Goal: Information Seeking & Learning: Learn about a topic

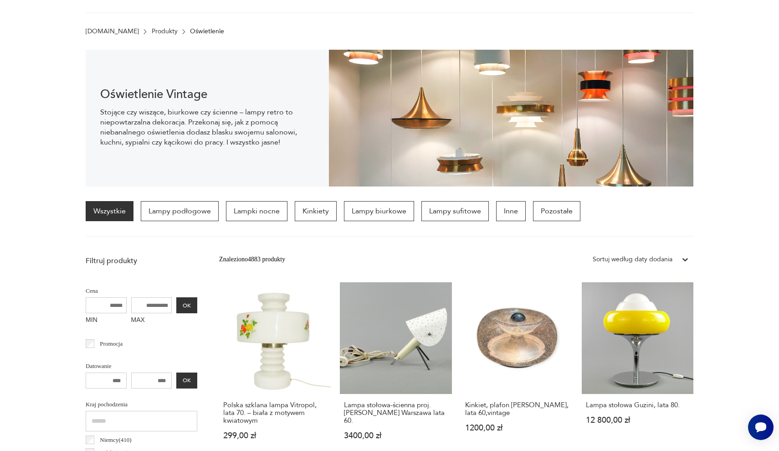
scroll to position [122, 0]
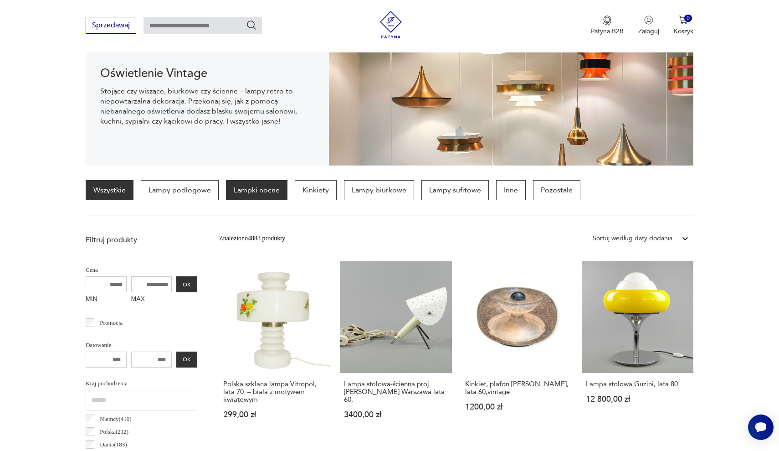
click at [272, 189] on p "Lampki nocne" at bounding box center [257, 190] width 62 height 20
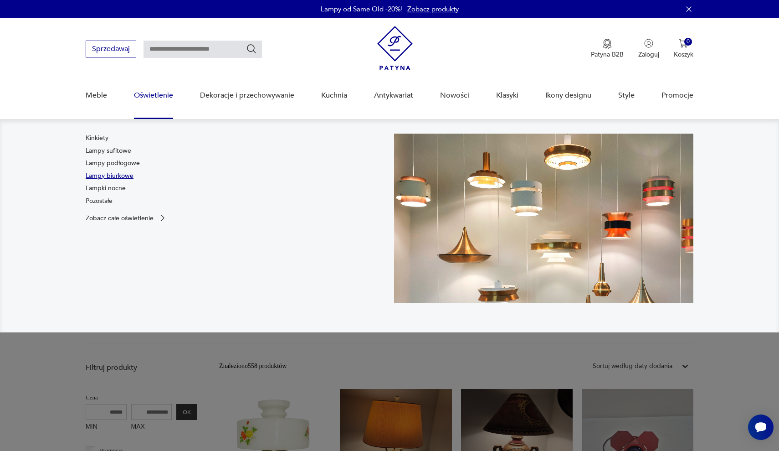
click at [117, 179] on link "Lampy biurkowe" at bounding box center [110, 175] width 48 height 9
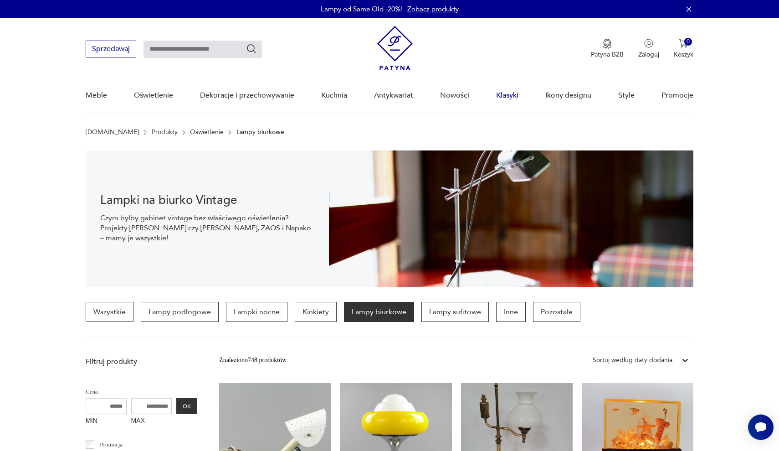
click at [506, 96] on link "Klasyki" at bounding box center [507, 95] width 22 height 35
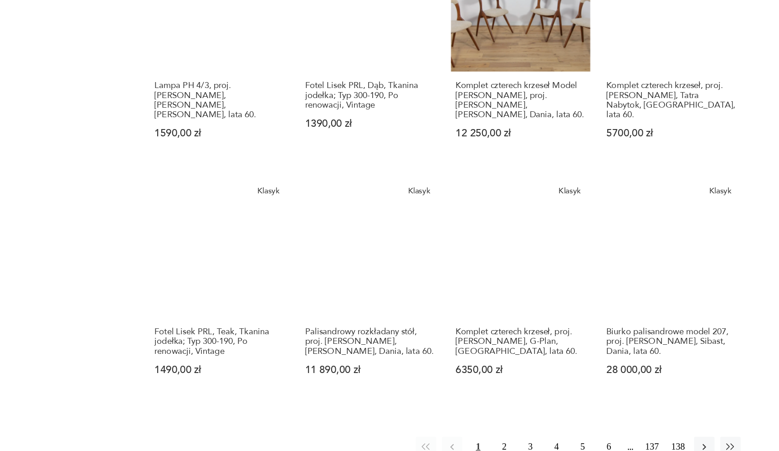
scroll to position [563, 0]
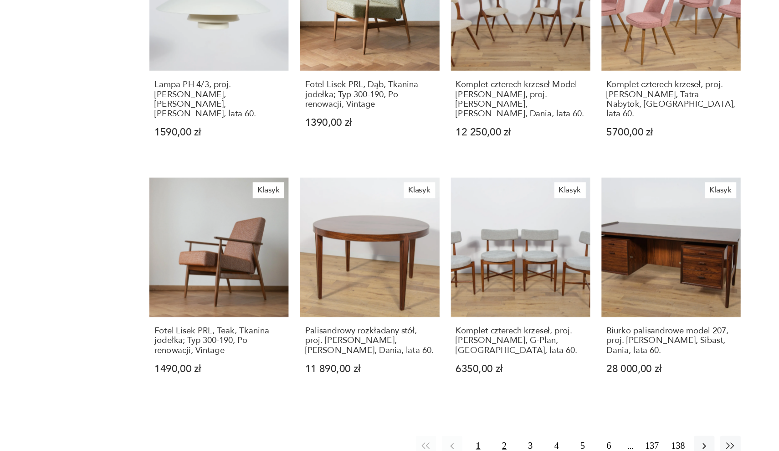
click at [496, 438] on button "2" at bounding box center [504, 446] width 16 height 16
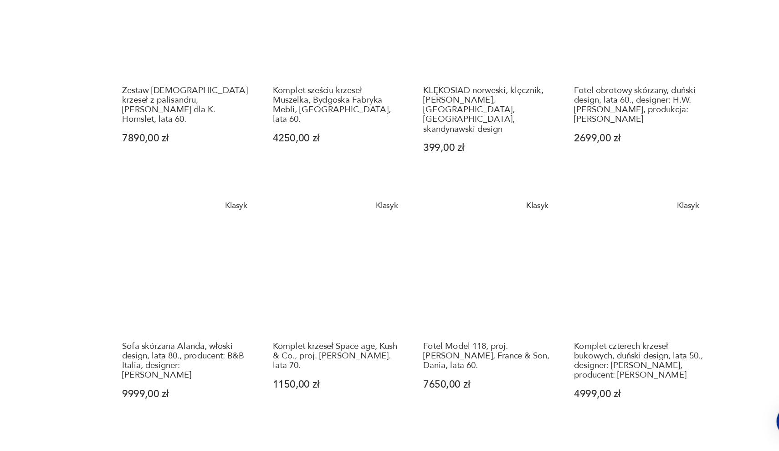
scroll to position [704, 0]
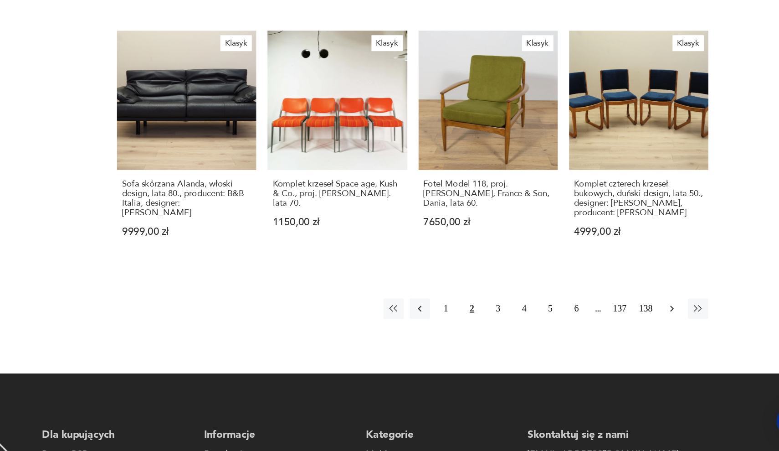
click at [660, 332] on icon "button" at bounding box center [664, 336] width 9 height 9
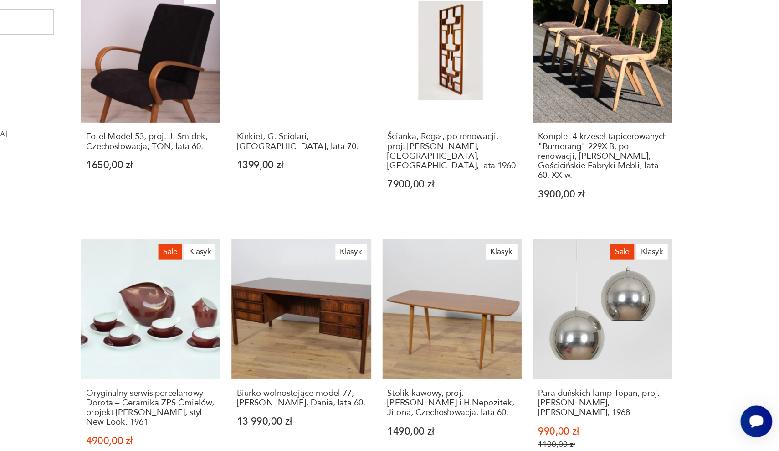
scroll to position [549, 0]
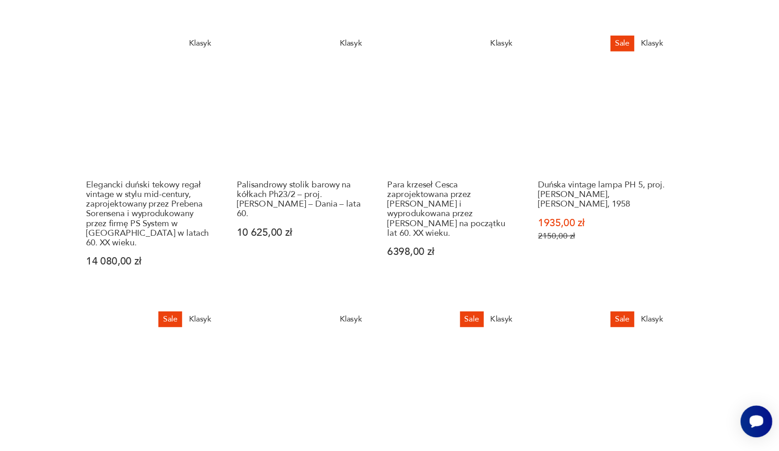
scroll to position [622, 0]
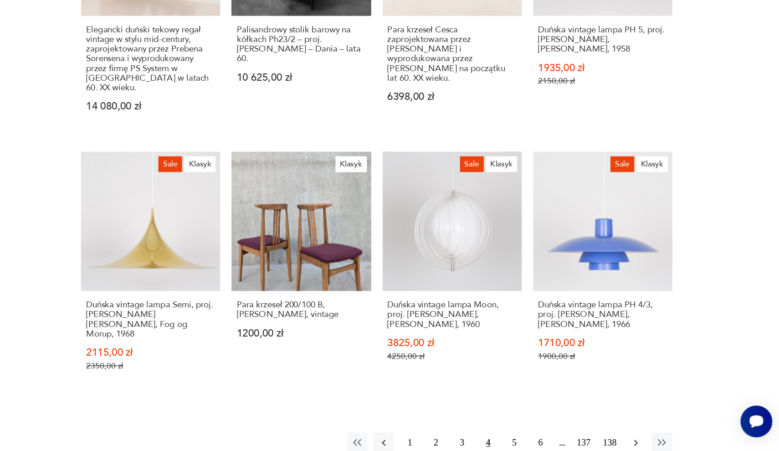
click at [660, 440] on icon "button" at bounding box center [664, 444] width 9 height 9
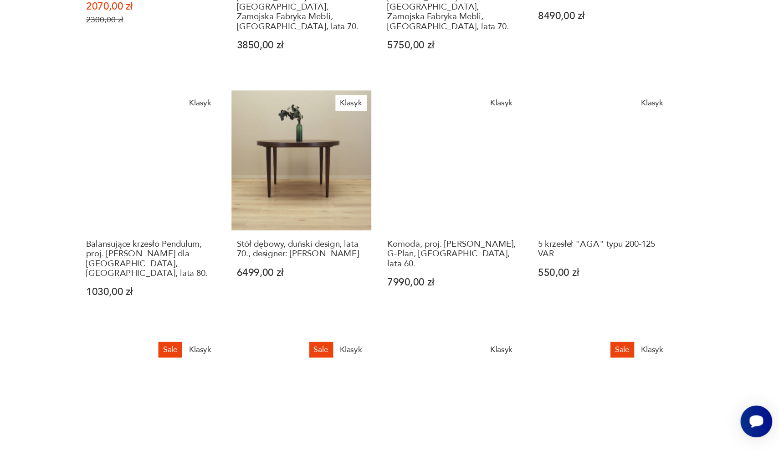
scroll to position [656, 0]
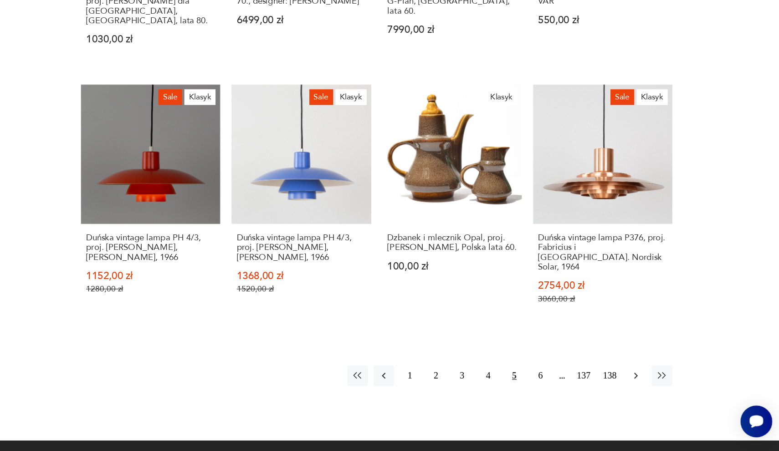
click at [660, 386] on icon "button" at bounding box center [664, 390] width 9 height 9
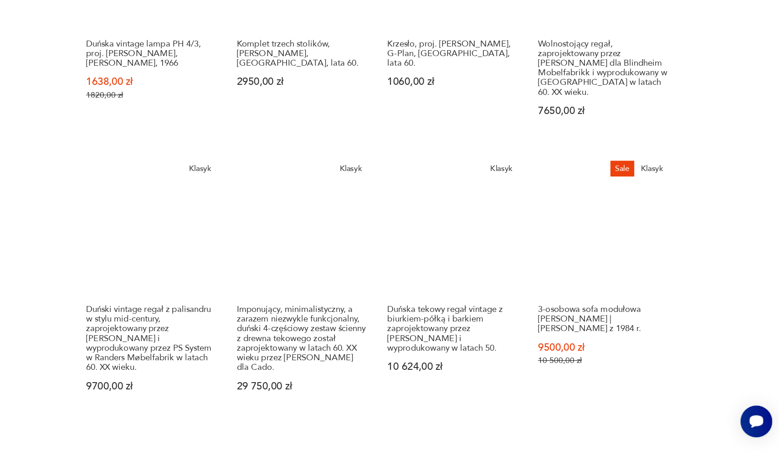
scroll to position [690, 0]
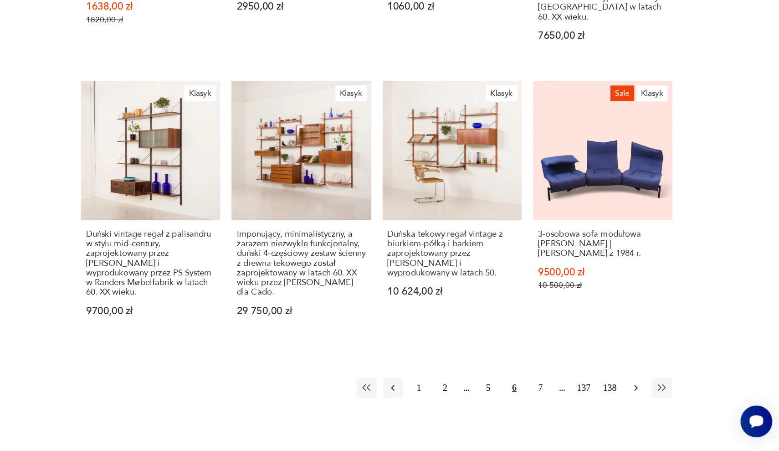
click at [660, 395] on icon "button" at bounding box center [664, 399] width 9 height 9
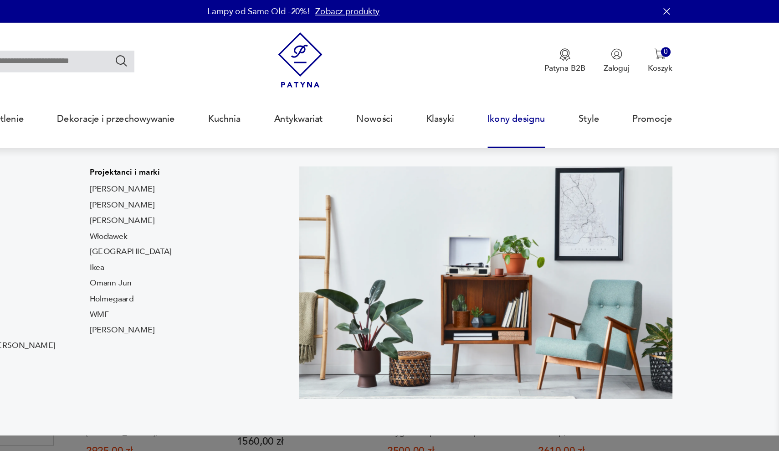
click at [545, 95] on link "Ikony designu" at bounding box center [568, 95] width 46 height 35
click at [226, 152] on link "[PERSON_NAME]" at bounding box center [252, 151] width 52 height 9
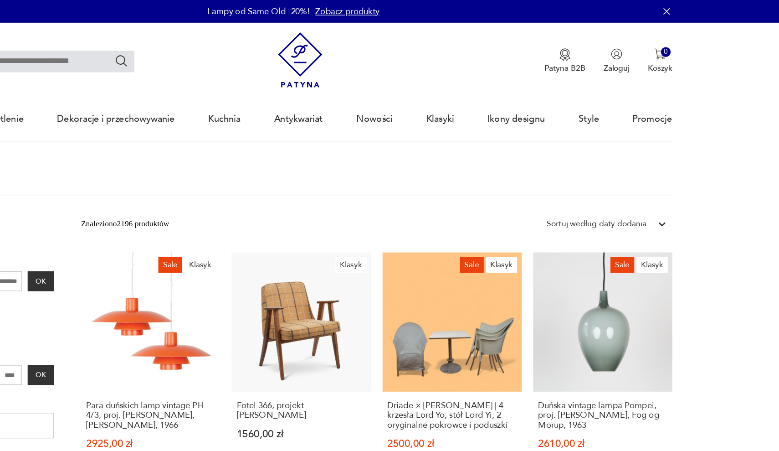
type input "**********"
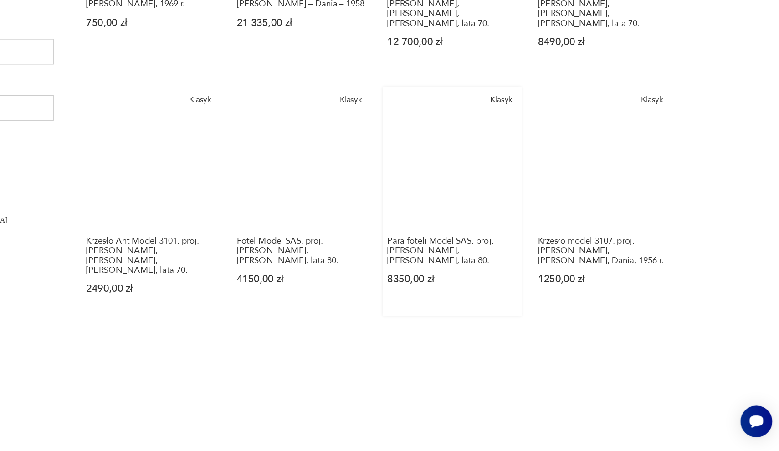
scroll to position [579, 0]
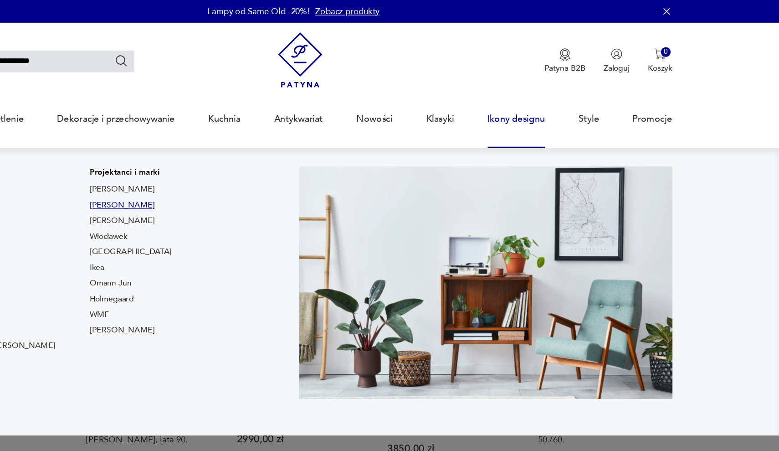
click at [226, 163] on link "[PERSON_NAME]" at bounding box center [252, 164] width 52 height 9
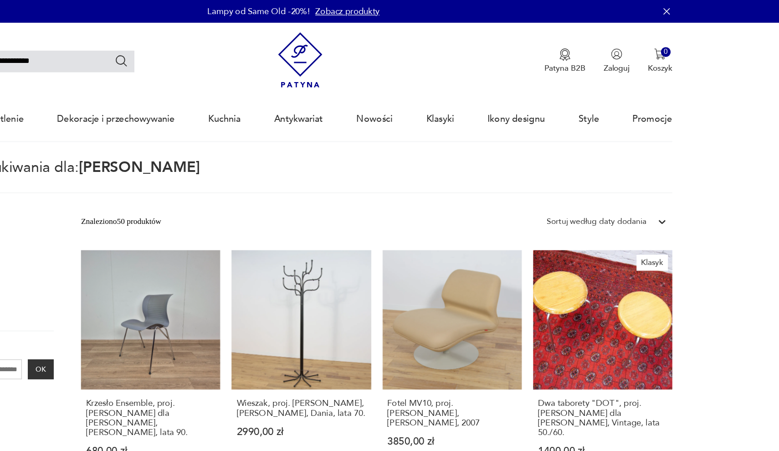
type input "**********"
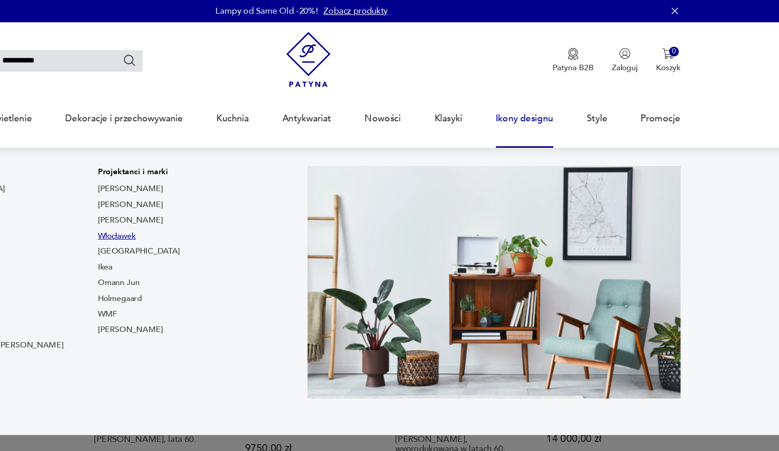
click at [226, 189] on link "Włocławek" at bounding box center [241, 189] width 31 height 9
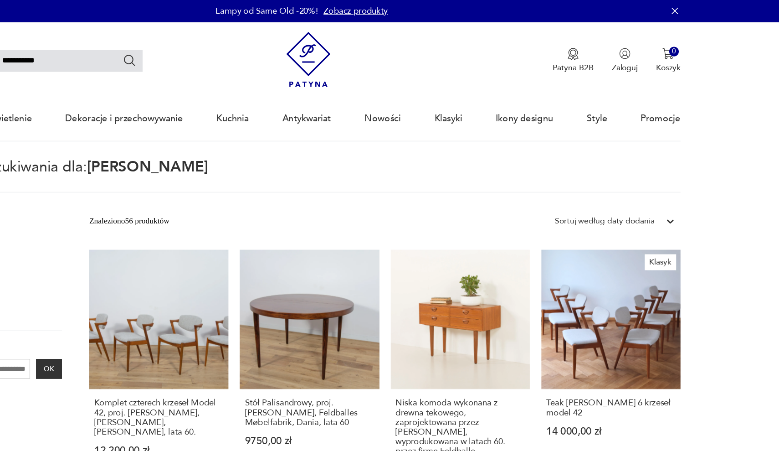
type input "*********"
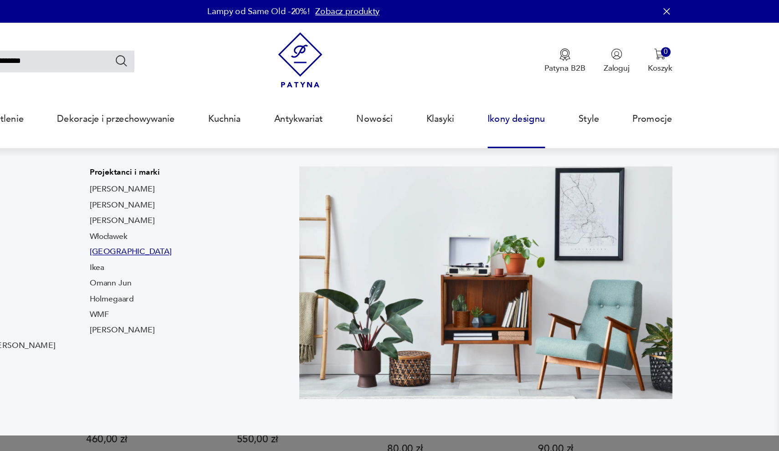
click at [226, 203] on link "[GEOGRAPHIC_DATA]" at bounding box center [259, 201] width 66 height 9
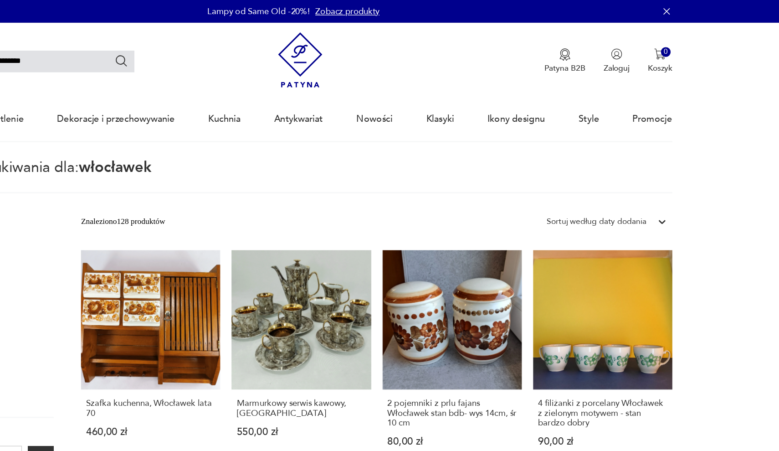
type input "**********"
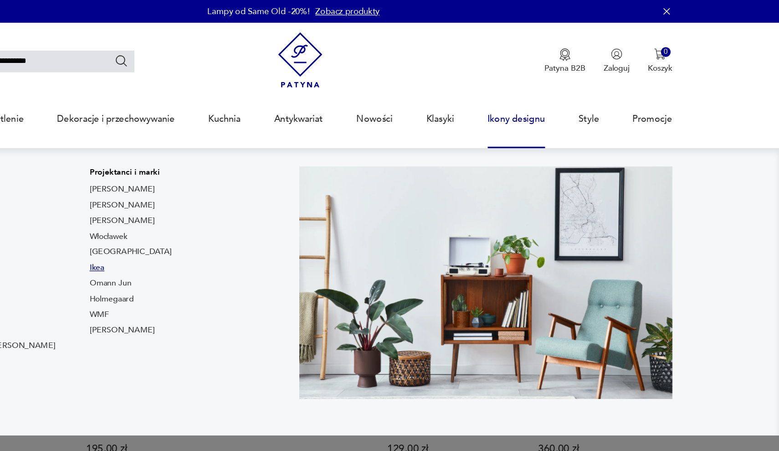
click at [226, 215] on link "Ikea" at bounding box center [232, 214] width 12 height 9
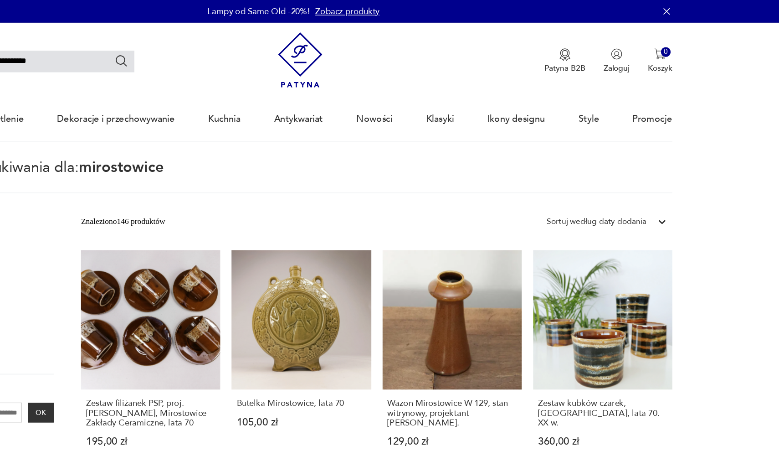
type input "****"
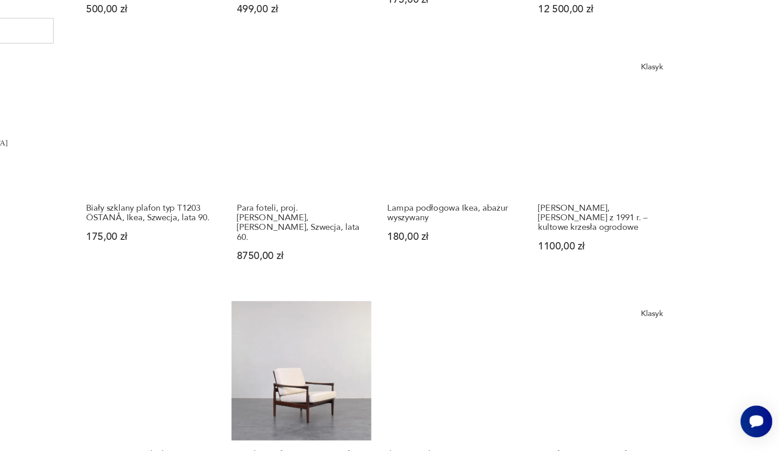
scroll to position [518, 0]
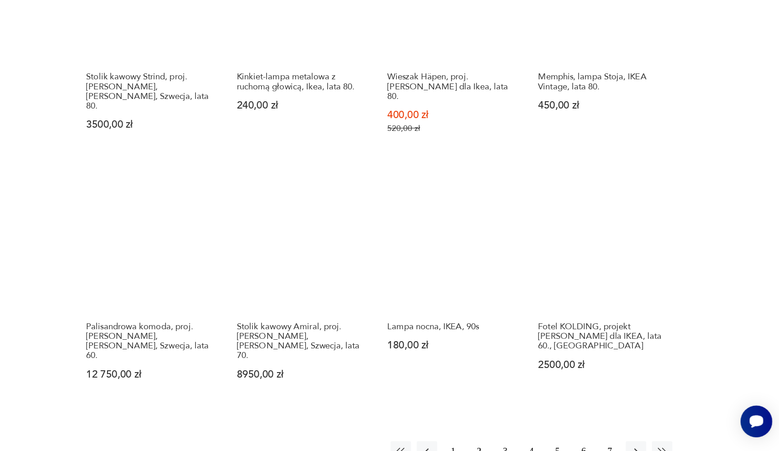
scroll to position [568, 0]
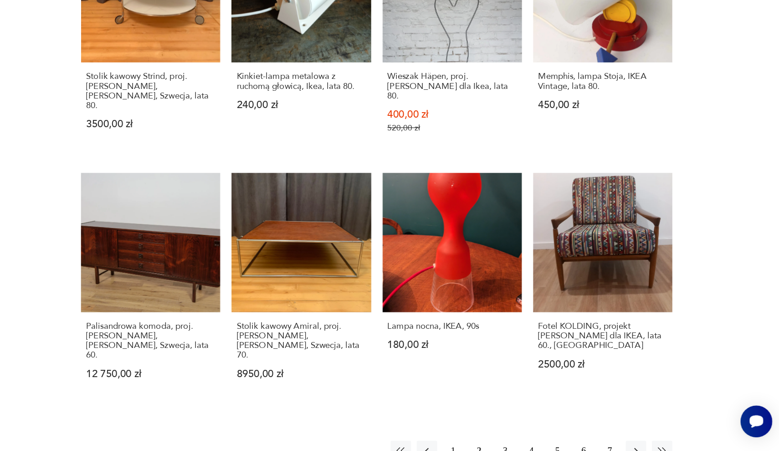
click at [551, 442] on button "3" at bounding box center [559, 450] width 16 height 16
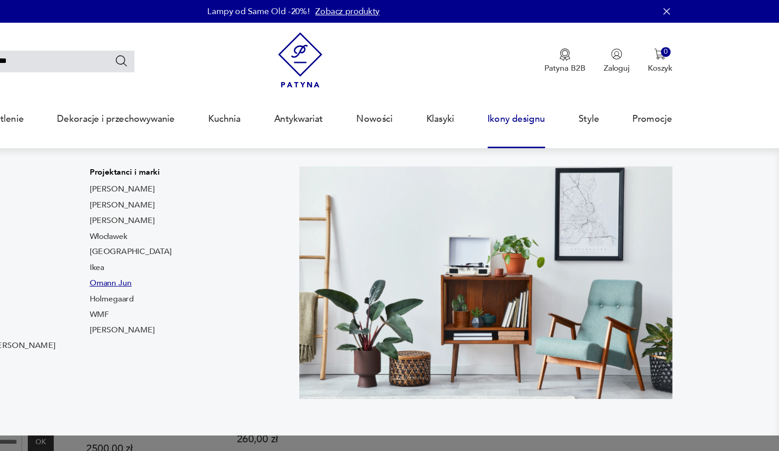
click at [226, 226] on link "Omann Jun" at bounding box center [243, 226] width 34 height 9
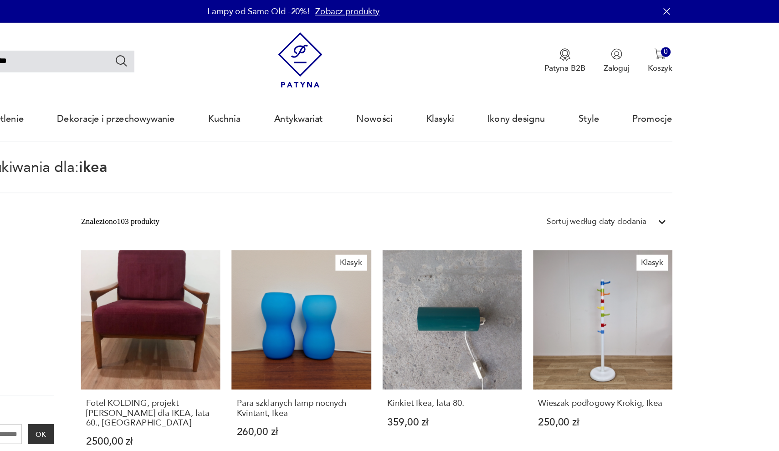
type input "*********"
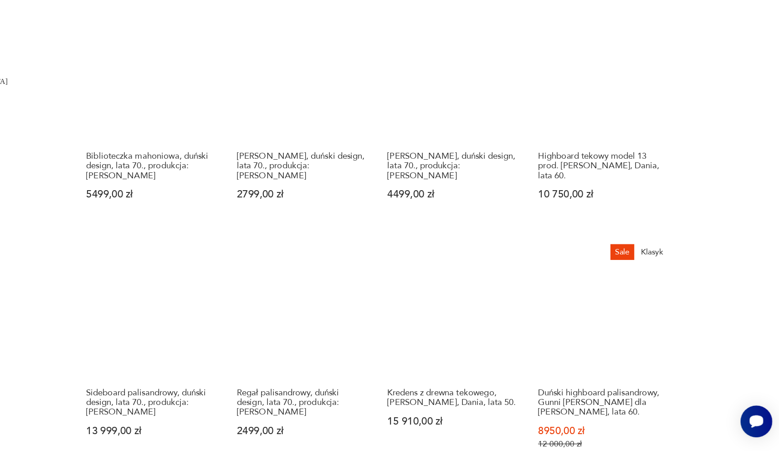
scroll to position [499, 0]
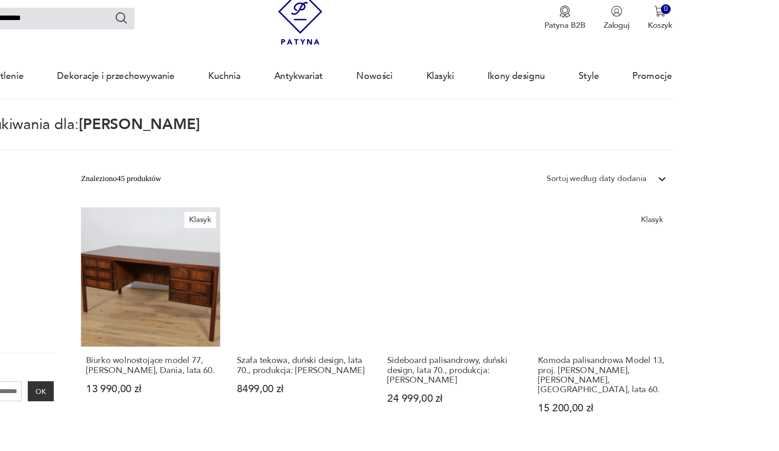
scroll to position [32, 0]
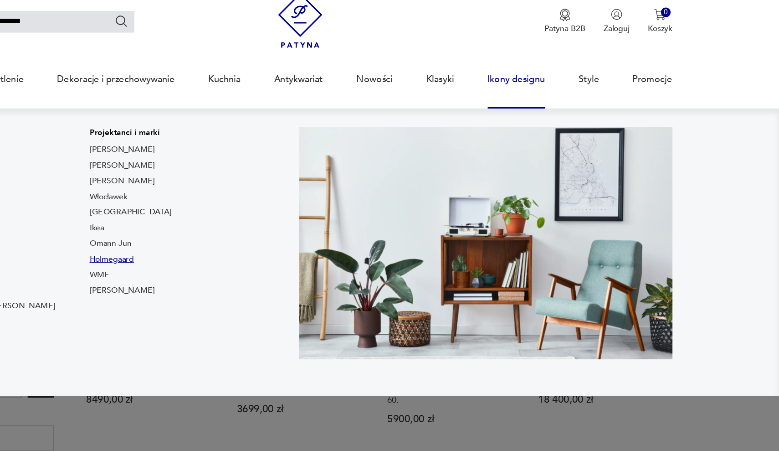
click at [226, 210] on link "Holmegaard" at bounding box center [244, 207] width 36 height 9
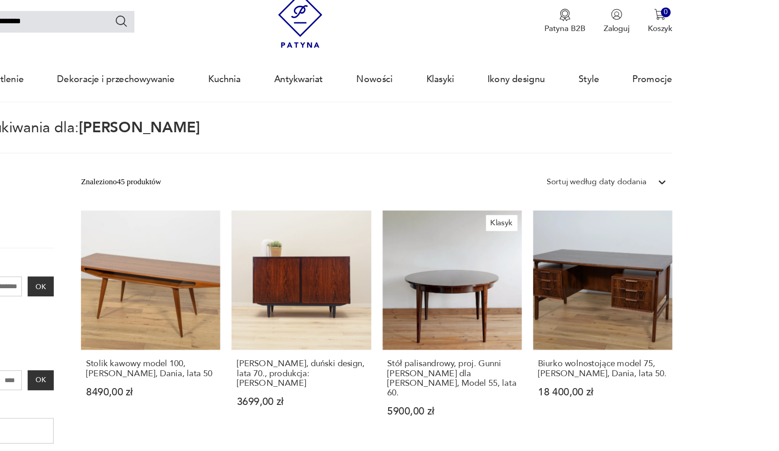
type input "**********"
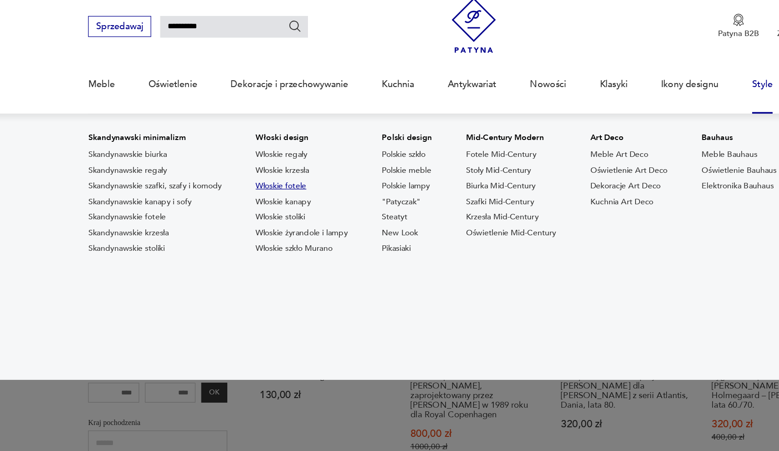
scroll to position [26, 0]
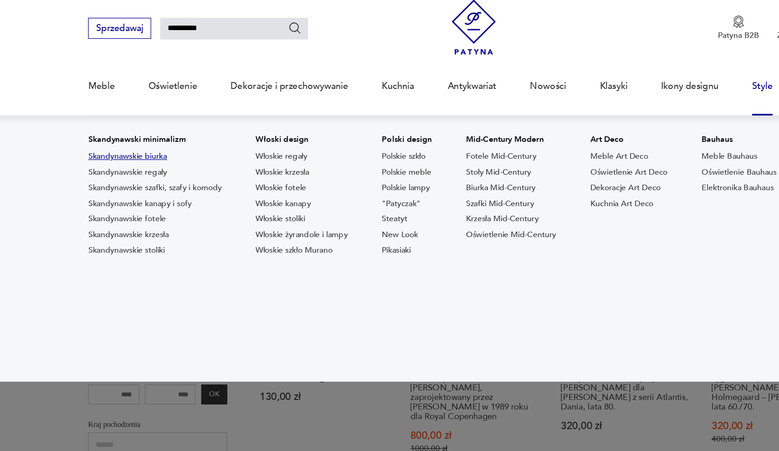
click at [122, 124] on link "Skandynawskie biurka" at bounding box center [117, 125] width 63 height 9
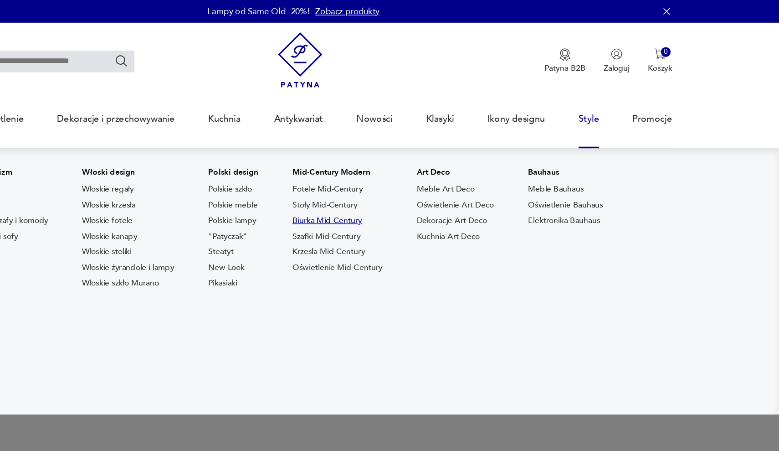
click at [389, 178] on link "Biurka Mid-Century" at bounding box center [417, 176] width 56 height 9
click at [389, 214] on link "Oświetlenie Mid-Century" at bounding box center [425, 214] width 72 height 9
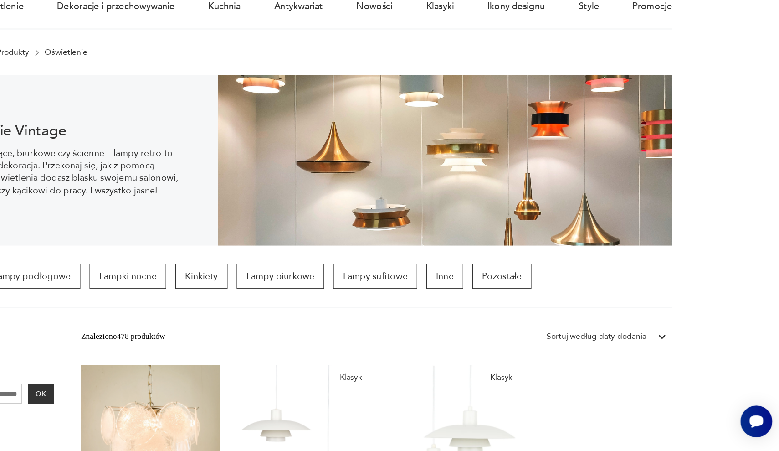
scroll to position [1, 0]
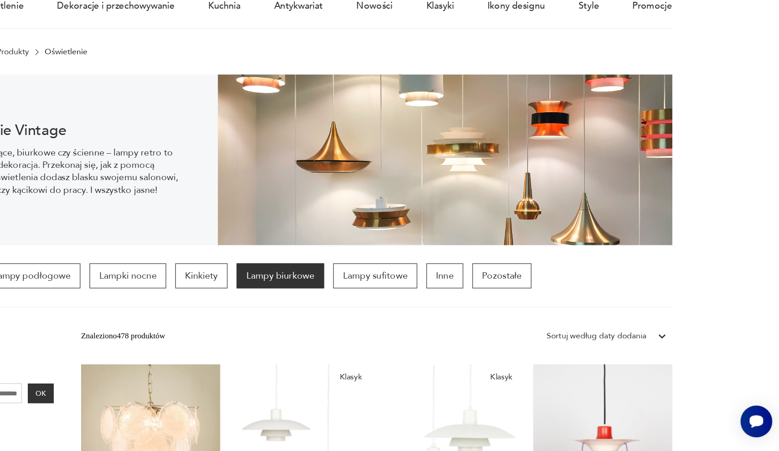
click at [344, 300] on p "Lampy biurkowe" at bounding box center [379, 310] width 70 height 20
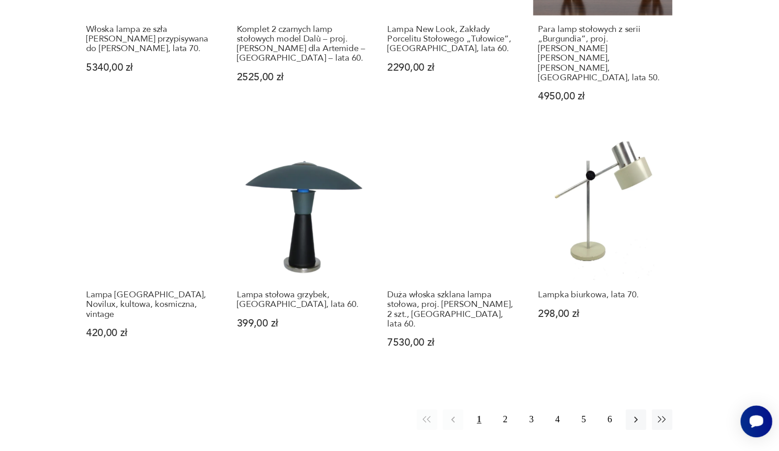
scroll to position [818, 0]
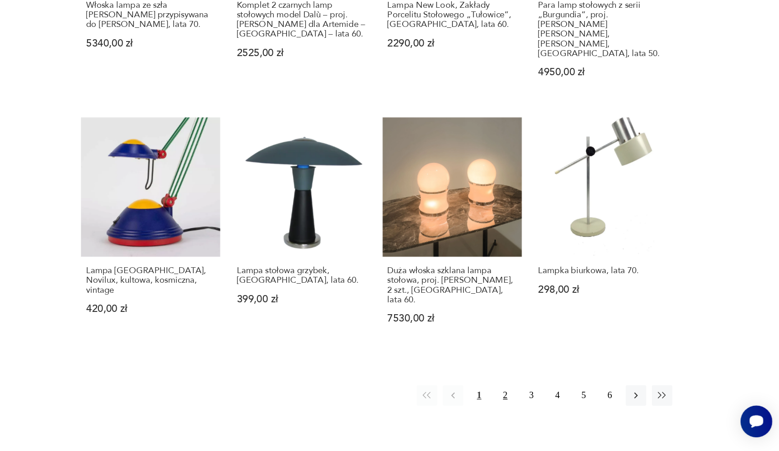
click at [551, 398] on button "2" at bounding box center [559, 406] width 16 height 16
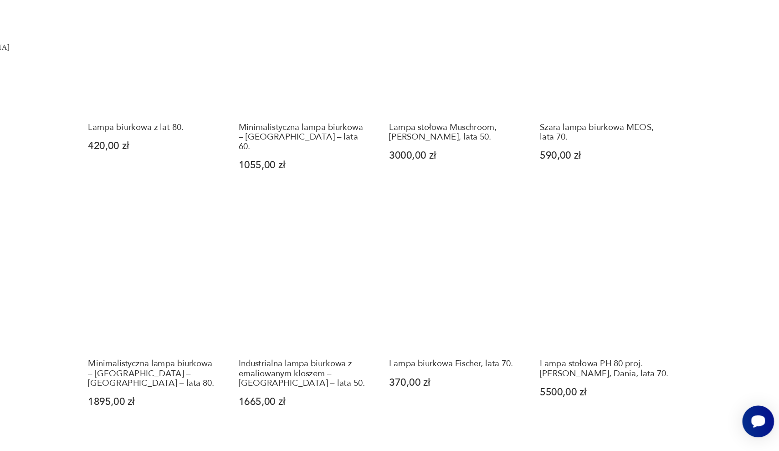
scroll to position [726, 0]
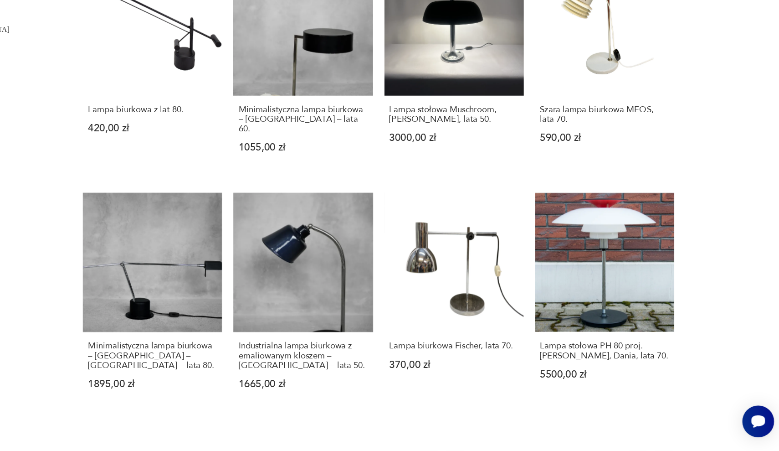
click at [572, 450] on button "3" at bounding box center [580, 459] width 16 height 16
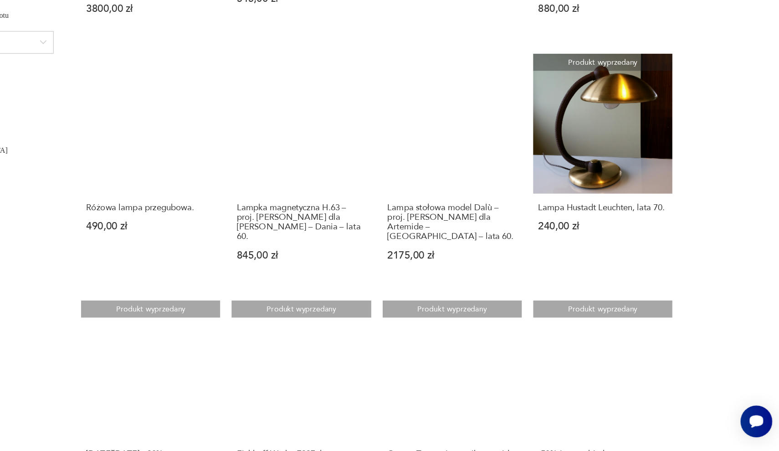
scroll to position [704, 0]
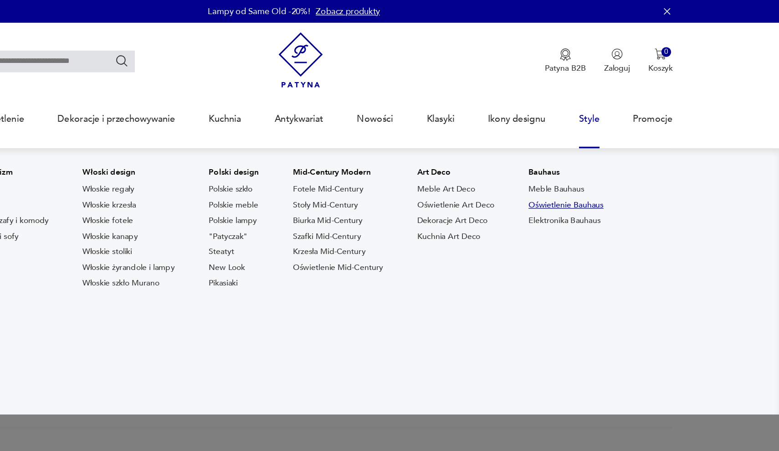
click at [578, 164] on link "Oświetlenie Bauhaus" at bounding box center [608, 164] width 60 height 9
click at [578, 151] on link "Meble Bauhaus" at bounding box center [600, 151] width 45 height 9
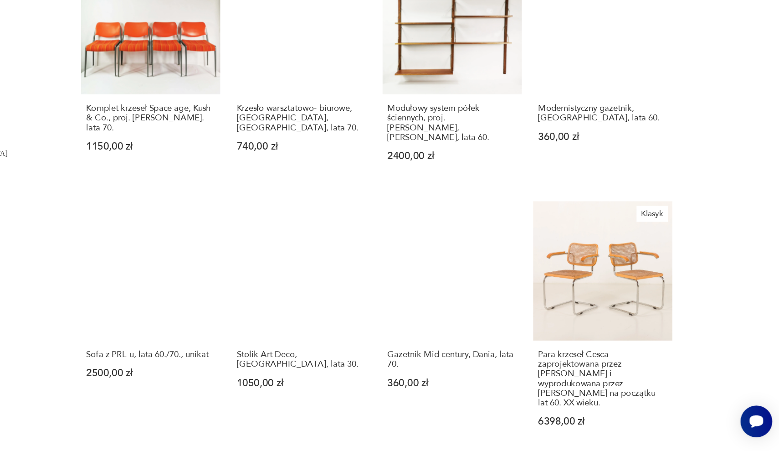
scroll to position [730, 0]
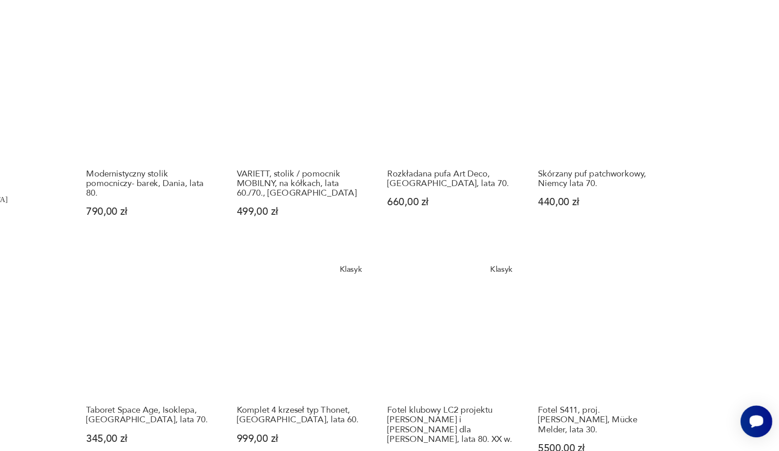
scroll to position [799, 0]
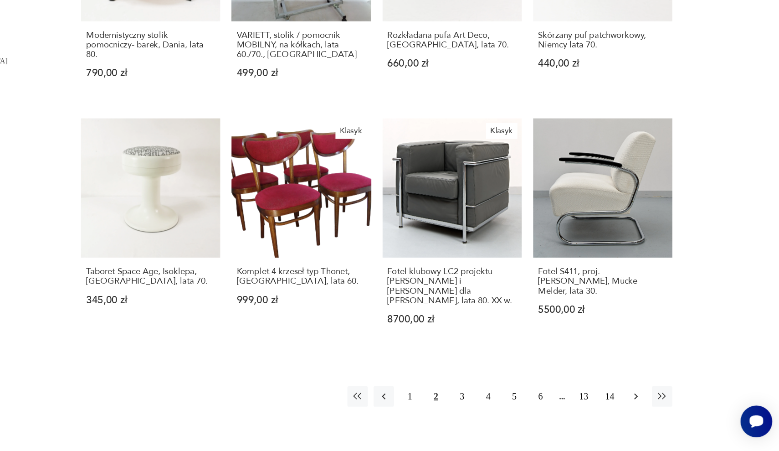
click at [660, 402] on icon "button" at bounding box center [664, 406] width 9 height 9
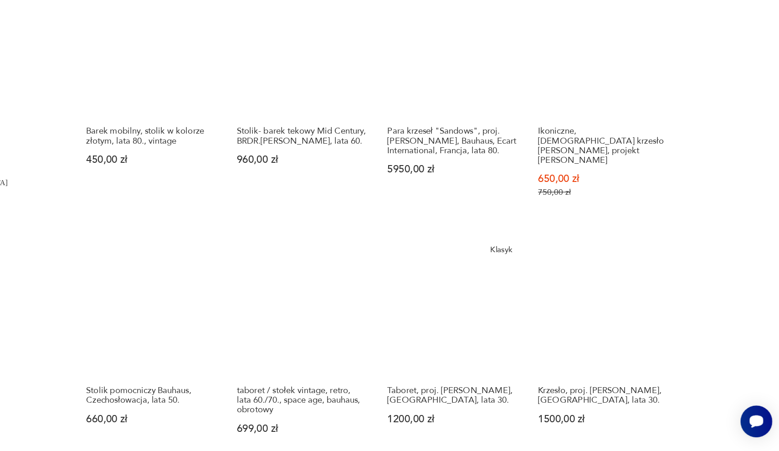
scroll to position [793, 0]
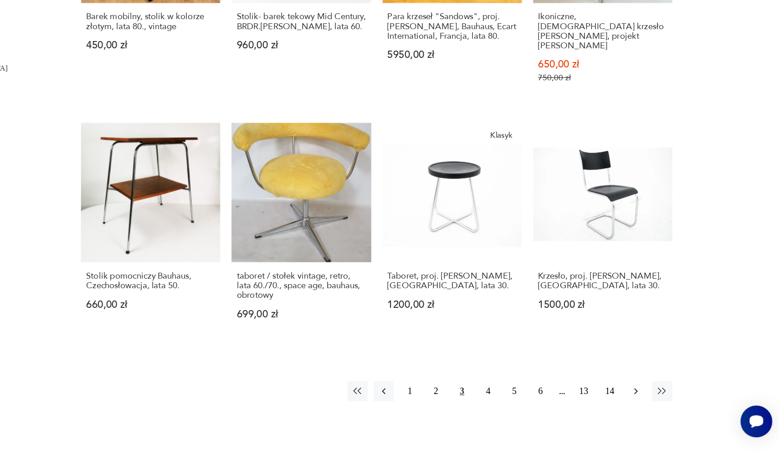
click at [660, 398] on icon "button" at bounding box center [664, 402] width 9 height 9
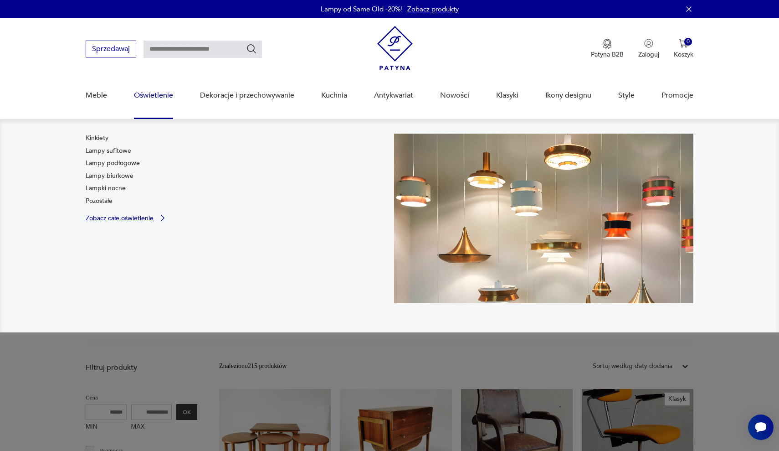
click at [125, 219] on p "Zobacz całe oświetlenie" at bounding box center [120, 218] width 68 height 6
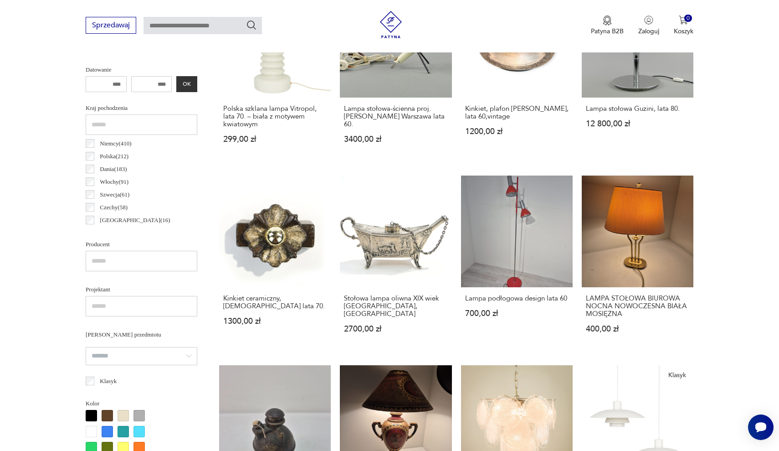
scroll to position [399, 0]
